Goal: Complete application form

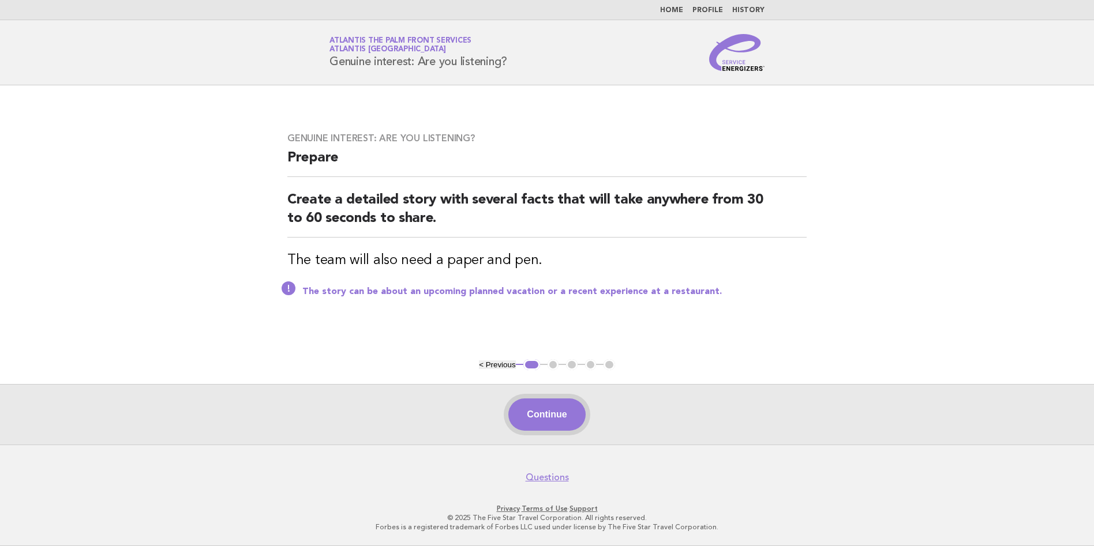
click at [538, 409] on button "Continue" at bounding box center [546, 415] width 77 height 32
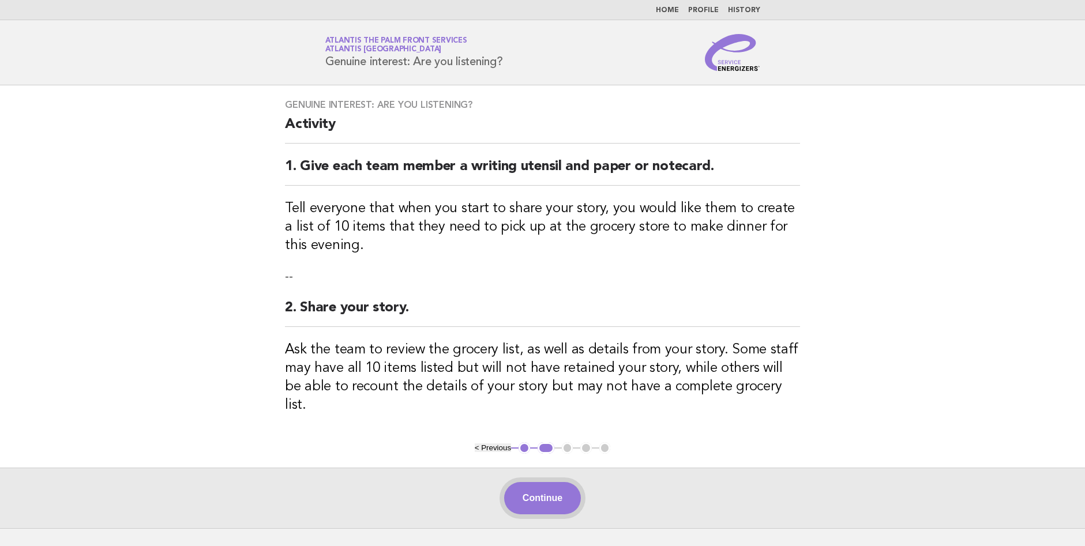
click at [521, 482] on button "Continue" at bounding box center [542, 498] width 77 height 32
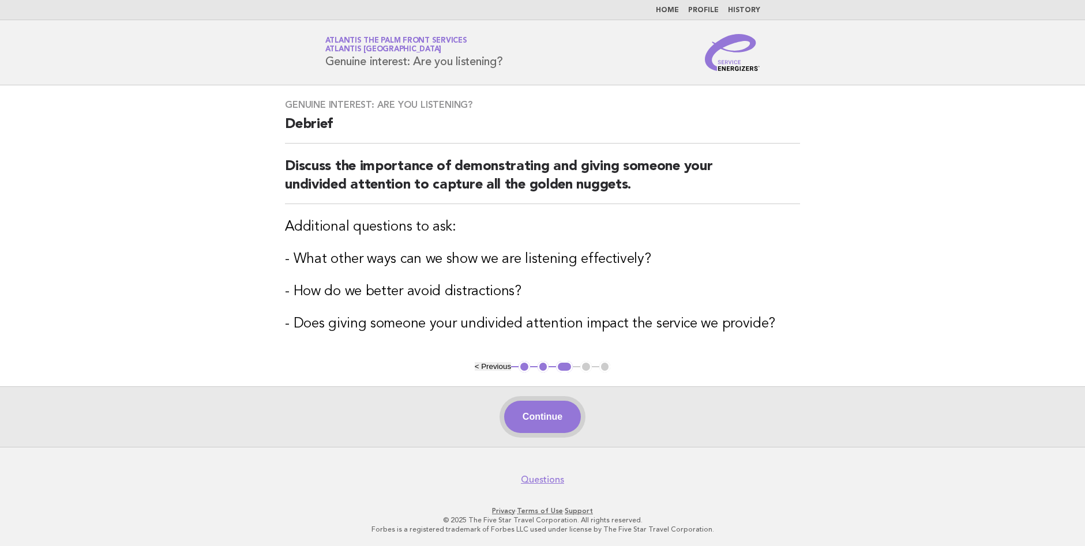
click at [530, 426] on button "Continue" at bounding box center [542, 417] width 77 height 32
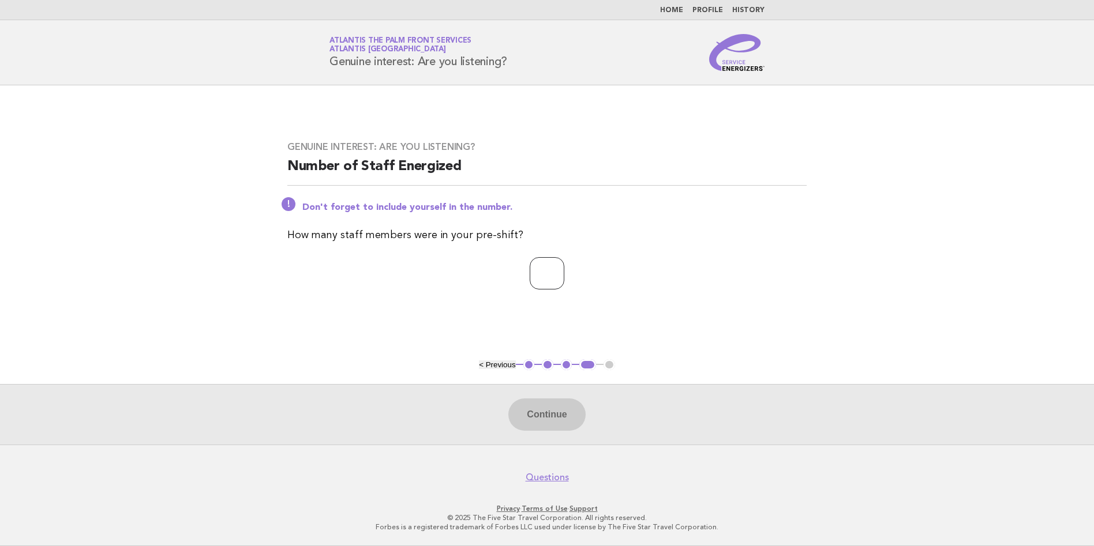
click at [531, 276] on input "number" at bounding box center [547, 273] width 35 height 32
type input "*"
click at [552, 425] on button "Continue" at bounding box center [546, 415] width 77 height 32
